Goal: Task Accomplishment & Management: Use online tool/utility

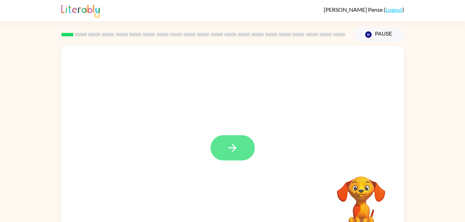
click at [232, 152] on icon "button" at bounding box center [233, 148] width 12 height 12
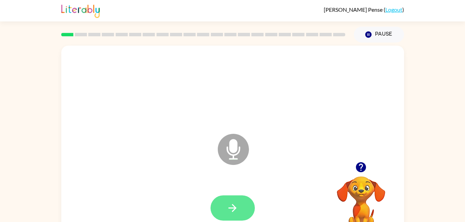
click at [234, 210] on icon "button" at bounding box center [233, 208] width 8 height 8
click at [231, 206] on icon "button" at bounding box center [233, 208] width 12 height 12
click at [238, 210] on icon "button" at bounding box center [233, 208] width 12 height 12
click at [232, 216] on button "button" at bounding box center [233, 208] width 44 height 25
click at [239, 208] on button "button" at bounding box center [233, 208] width 44 height 25
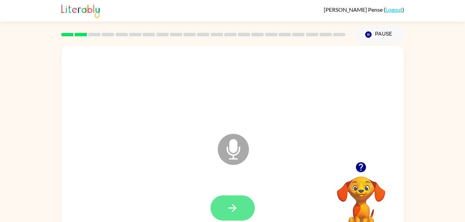
click at [238, 210] on icon "button" at bounding box center [233, 208] width 12 height 12
click at [242, 198] on button "button" at bounding box center [233, 208] width 44 height 25
click at [238, 212] on icon "button" at bounding box center [233, 208] width 12 height 12
click at [240, 210] on button "button" at bounding box center [233, 208] width 44 height 25
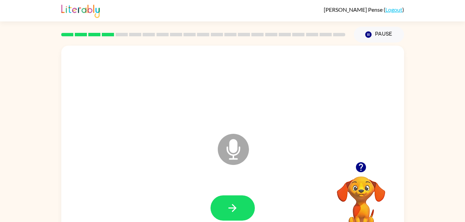
click at [254, 199] on div at bounding box center [233, 208] width 44 height 25
click at [243, 210] on button "button" at bounding box center [233, 208] width 44 height 25
click at [246, 206] on button "button" at bounding box center [233, 208] width 44 height 25
click at [247, 215] on button "button" at bounding box center [233, 208] width 44 height 25
click at [237, 210] on icon "button" at bounding box center [233, 208] width 12 height 12
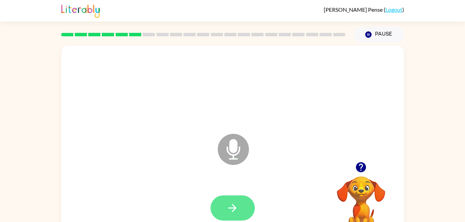
click at [237, 205] on icon "button" at bounding box center [233, 208] width 12 height 12
click at [237, 217] on button "button" at bounding box center [233, 208] width 44 height 25
click at [238, 202] on div at bounding box center [233, 208] width 44 height 25
click at [234, 209] on icon "button" at bounding box center [233, 208] width 12 height 12
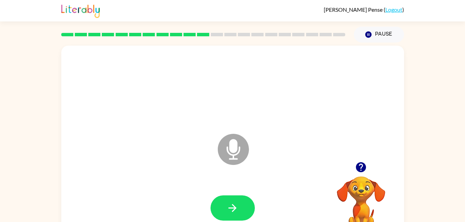
click at [221, 121] on div "Microphone The Microphone is here when it is your turn to talk" at bounding box center [216, 132] width 296 height 25
click at [233, 213] on icon "button" at bounding box center [233, 208] width 12 height 12
click at [240, 211] on button "button" at bounding box center [233, 208] width 44 height 25
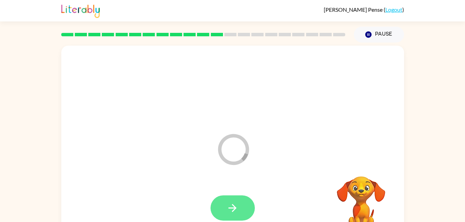
click at [233, 208] on icon "button" at bounding box center [233, 208] width 8 height 8
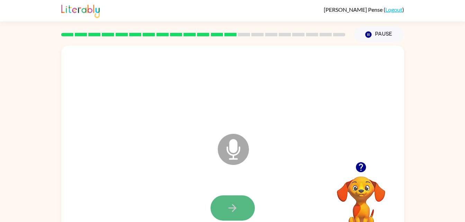
click at [233, 211] on icon "button" at bounding box center [233, 208] width 8 height 8
click at [384, 12] on div "[PERSON_NAME] ( Logout )" at bounding box center [364, 9] width 80 height 7
click at [250, 206] on div at bounding box center [232, 208] width 329 height 57
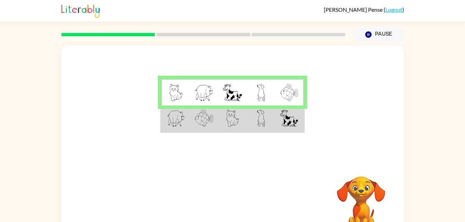
click at [275, 120] on td at bounding box center [261, 119] width 28 height 27
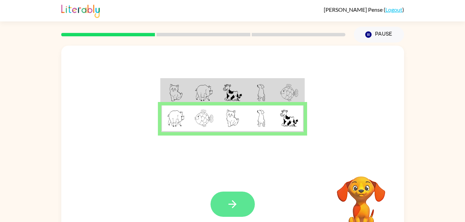
click at [233, 202] on icon "button" at bounding box center [233, 205] width 8 height 8
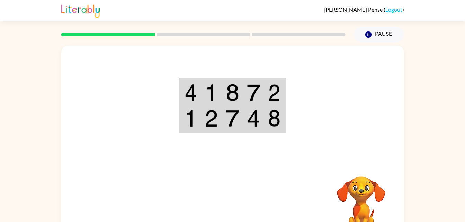
click at [281, 90] on td at bounding box center [274, 92] width 21 height 27
click at [256, 88] on img at bounding box center [253, 92] width 13 height 17
click at [245, 86] on td at bounding box center [253, 92] width 21 height 27
click at [236, 94] on img at bounding box center [232, 92] width 13 height 17
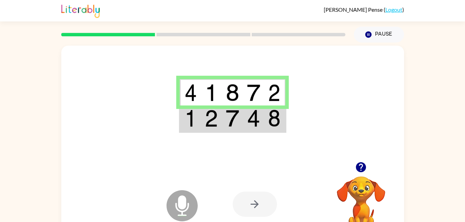
click at [268, 203] on div at bounding box center [255, 204] width 44 height 25
click at [254, 124] on img at bounding box center [253, 118] width 13 height 17
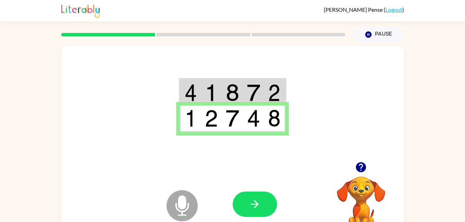
click at [276, 193] on div at bounding box center [255, 204] width 44 height 25
click at [260, 204] on icon "button" at bounding box center [255, 204] width 12 height 12
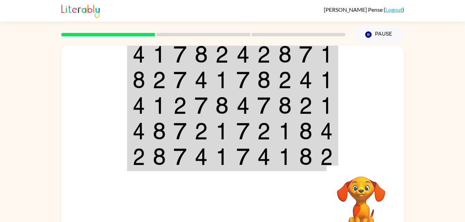
click at [315, 56] on td at bounding box center [305, 54] width 21 height 27
click at [322, 56] on img at bounding box center [326, 54] width 12 height 17
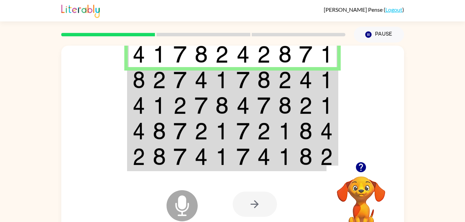
click at [300, 63] on img at bounding box center [305, 54] width 13 height 17
click at [307, 85] on img at bounding box center [305, 79] width 13 height 17
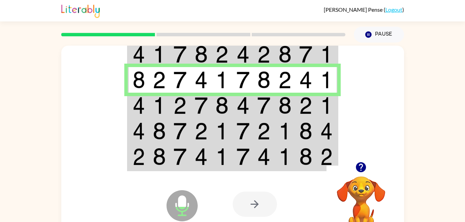
click at [309, 102] on img at bounding box center [305, 105] width 13 height 17
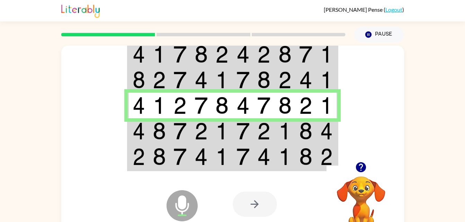
click at [247, 133] on img at bounding box center [243, 131] width 13 height 17
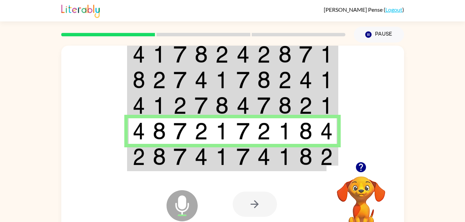
click at [211, 157] on td at bounding box center [201, 157] width 21 height 27
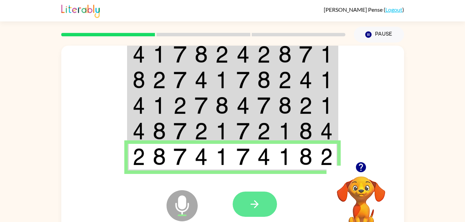
click at [273, 211] on button "button" at bounding box center [255, 204] width 44 height 25
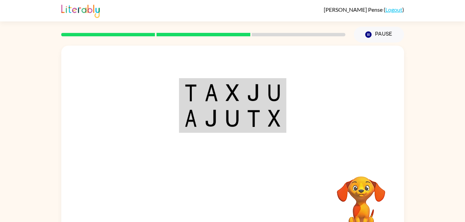
click at [276, 90] on img at bounding box center [274, 92] width 12 height 17
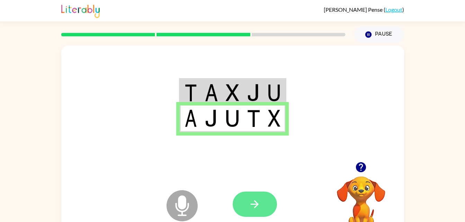
click at [258, 212] on button "button" at bounding box center [255, 204] width 44 height 25
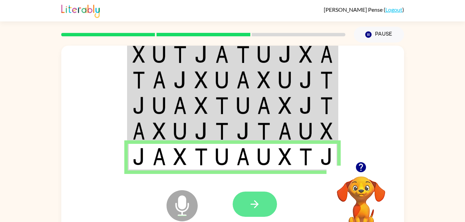
click at [259, 209] on icon "button" at bounding box center [255, 204] width 12 height 12
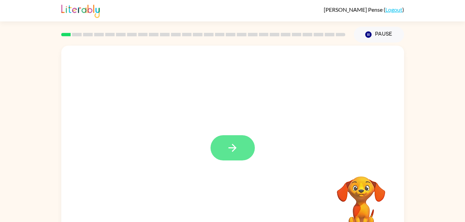
click at [244, 151] on button "button" at bounding box center [233, 147] width 44 height 25
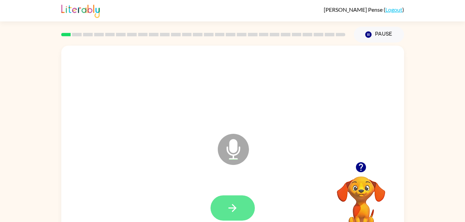
click at [238, 196] on button "button" at bounding box center [233, 208] width 44 height 25
click at [234, 210] on icon "button" at bounding box center [233, 208] width 8 height 8
click at [247, 212] on button "button" at bounding box center [233, 208] width 44 height 25
click at [244, 215] on button "button" at bounding box center [233, 208] width 44 height 25
click at [245, 209] on button "button" at bounding box center [233, 208] width 44 height 25
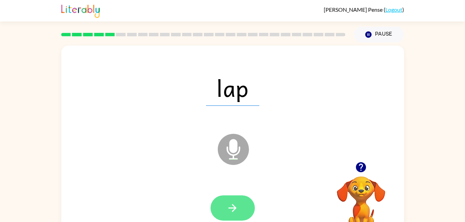
click at [247, 203] on button "button" at bounding box center [233, 208] width 44 height 25
click at [227, 208] on icon "button" at bounding box center [233, 208] width 12 height 12
click at [237, 212] on icon "button" at bounding box center [233, 208] width 12 height 12
click at [234, 206] on icon "button" at bounding box center [233, 208] width 12 height 12
click at [236, 213] on icon "button" at bounding box center [233, 208] width 12 height 12
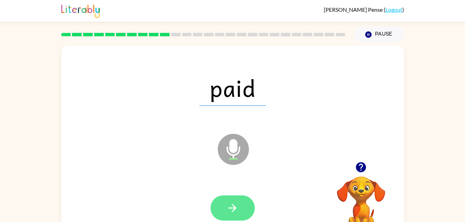
click at [247, 205] on button "button" at bounding box center [233, 208] width 44 height 25
click at [240, 198] on button "button" at bounding box center [233, 208] width 44 height 25
click at [242, 206] on button "button" at bounding box center [233, 208] width 44 height 25
click at [228, 199] on button "button" at bounding box center [233, 208] width 44 height 25
click at [248, 209] on button "button" at bounding box center [233, 208] width 44 height 25
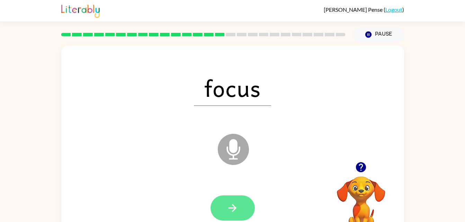
click at [250, 201] on button "button" at bounding box center [233, 208] width 44 height 25
click at [235, 208] on icon "button" at bounding box center [233, 208] width 8 height 8
click at [234, 206] on icon "button" at bounding box center [233, 208] width 8 height 8
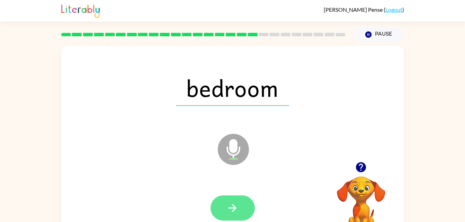
click at [236, 203] on icon "button" at bounding box center [233, 208] width 12 height 12
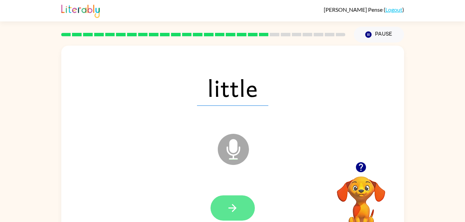
click at [221, 199] on button "button" at bounding box center [233, 208] width 44 height 25
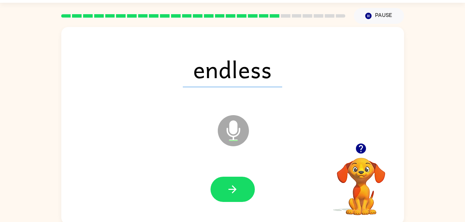
scroll to position [21, 0]
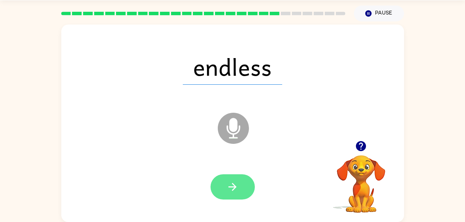
click at [244, 195] on button "button" at bounding box center [233, 187] width 44 height 25
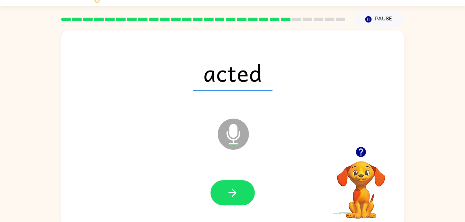
scroll to position [18, 0]
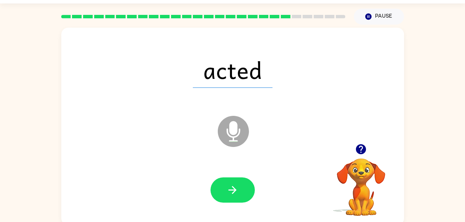
click at [15, 199] on div "acted Microphone The Microphone is here when it is your turn to talk Your brows…" at bounding box center [232, 125] width 465 height 201
click at [236, 190] on icon "button" at bounding box center [233, 190] width 8 height 8
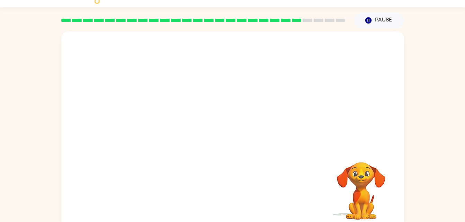
scroll to position [14, 0]
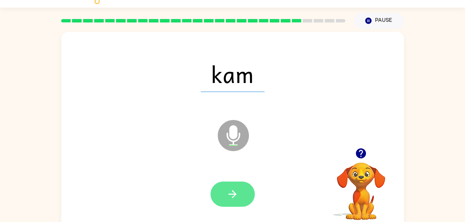
click at [240, 196] on button "button" at bounding box center [233, 194] width 44 height 25
click at [236, 191] on icon "button" at bounding box center [233, 194] width 12 height 12
click at [241, 199] on button "button" at bounding box center [233, 194] width 44 height 25
click at [234, 204] on button "button" at bounding box center [233, 194] width 44 height 25
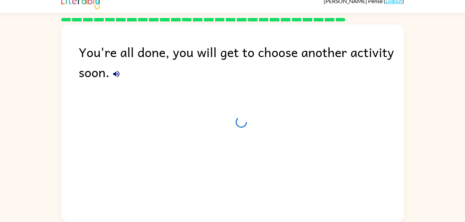
scroll to position [9, 0]
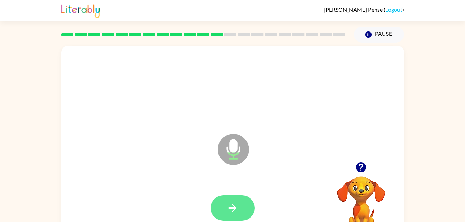
click at [222, 198] on button "button" at bounding box center [233, 208] width 44 height 25
click at [232, 211] on icon "button" at bounding box center [233, 208] width 12 height 12
click at [240, 220] on button "button" at bounding box center [233, 208] width 44 height 25
click at [245, 210] on button "button" at bounding box center [233, 208] width 44 height 25
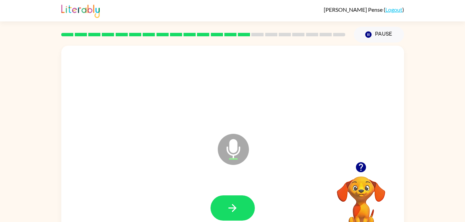
click at [246, 192] on div at bounding box center [232, 208] width 329 height 57
click at [250, 197] on div at bounding box center [233, 208] width 44 height 25
click at [242, 203] on button "button" at bounding box center [233, 208] width 44 height 25
click at [244, 199] on button "button" at bounding box center [233, 208] width 44 height 25
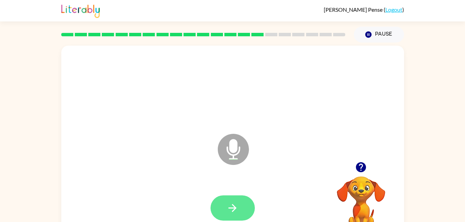
click at [245, 211] on button "button" at bounding box center [233, 208] width 44 height 25
click at [240, 196] on button "button" at bounding box center [233, 208] width 44 height 25
click at [244, 217] on button "button" at bounding box center [233, 208] width 44 height 25
click at [240, 212] on button "button" at bounding box center [233, 208] width 44 height 25
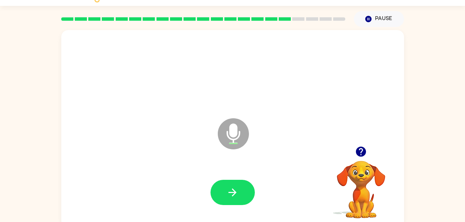
scroll to position [16, 0]
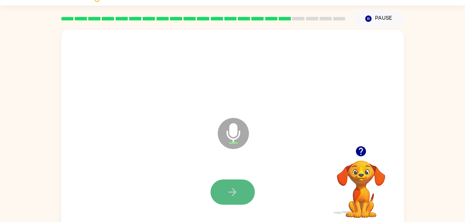
click at [235, 195] on icon "button" at bounding box center [233, 192] width 12 height 12
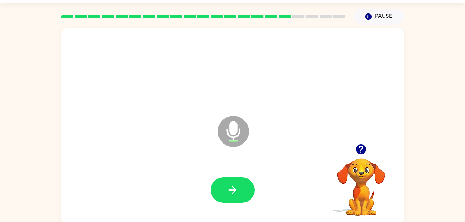
scroll to position [21, 0]
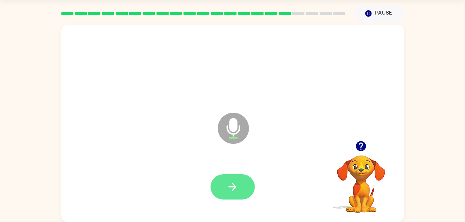
click at [238, 182] on icon "button" at bounding box center [233, 187] width 12 height 12
click at [245, 181] on button "button" at bounding box center [233, 187] width 44 height 25
click at [246, 176] on button "button" at bounding box center [233, 187] width 44 height 25
click at [240, 187] on button "button" at bounding box center [233, 187] width 44 height 25
click at [242, 178] on button "button" at bounding box center [233, 187] width 44 height 25
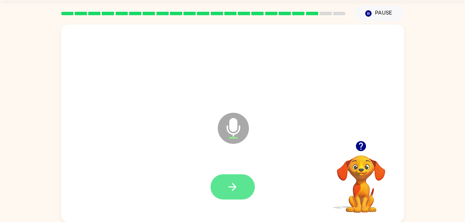
click at [229, 186] on icon "button" at bounding box center [233, 187] width 12 height 12
click at [245, 186] on button "button" at bounding box center [233, 187] width 44 height 25
click at [236, 186] on icon "button" at bounding box center [233, 187] width 12 height 12
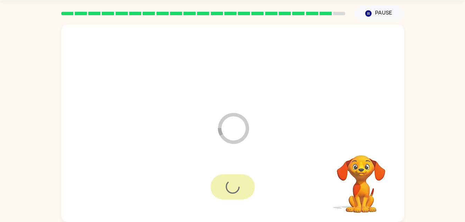
scroll to position [9, 0]
